Goal: Transaction & Acquisition: Book appointment/travel/reservation

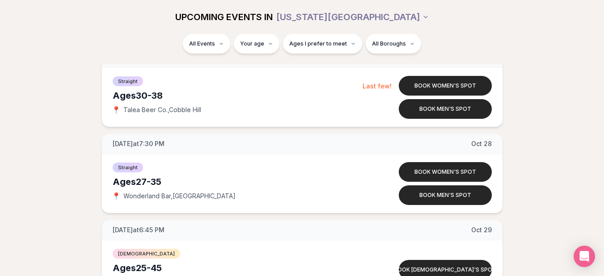
scroll to position [2970, 0]
